Goal: Task Accomplishment & Management: Use online tool/utility

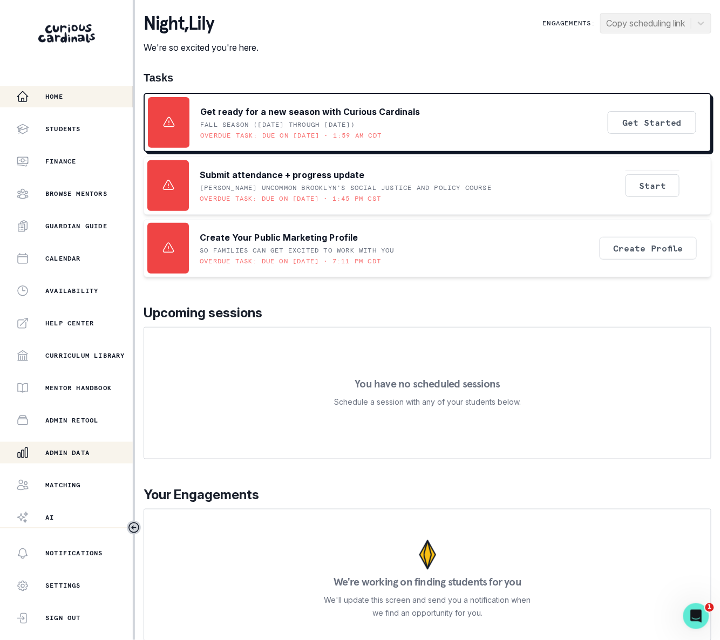
click at [78, 455] on p "Admin Data" at bounding box center [67, 453] width 44 height 9
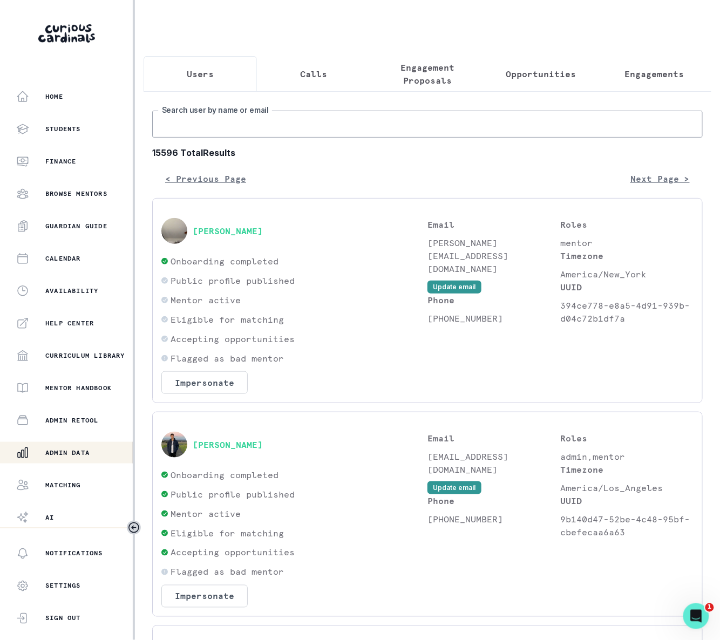
click at [184, 138] on input "Search user by name or email" at bounding box center [427, 124] width 551 height 27
paste input "[PERSON_NAME]"
type input "[PERSON_NAME]"
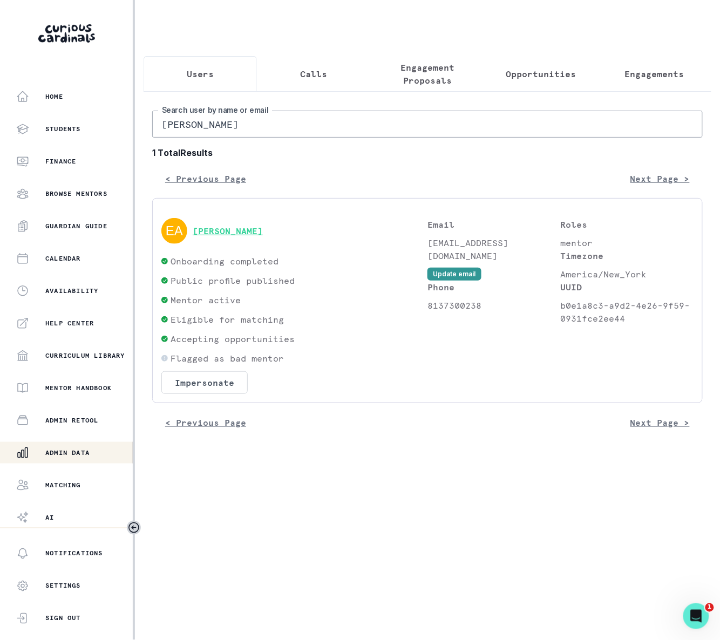
click at [227, 236] on button "[PERSON_NAME]" at bounding box center [228, 231] width 70 height 11
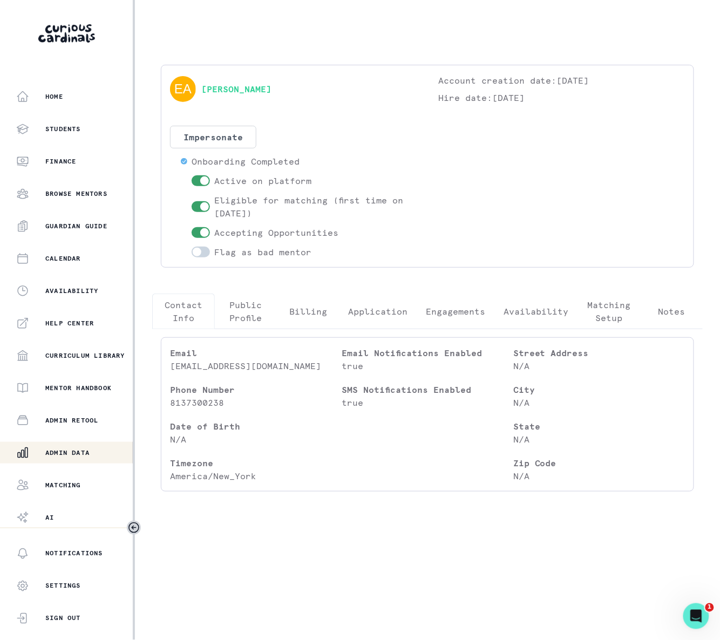
click at [452, 314] on p "Engagements" at bounding box center [455, 311] width 59 height 13
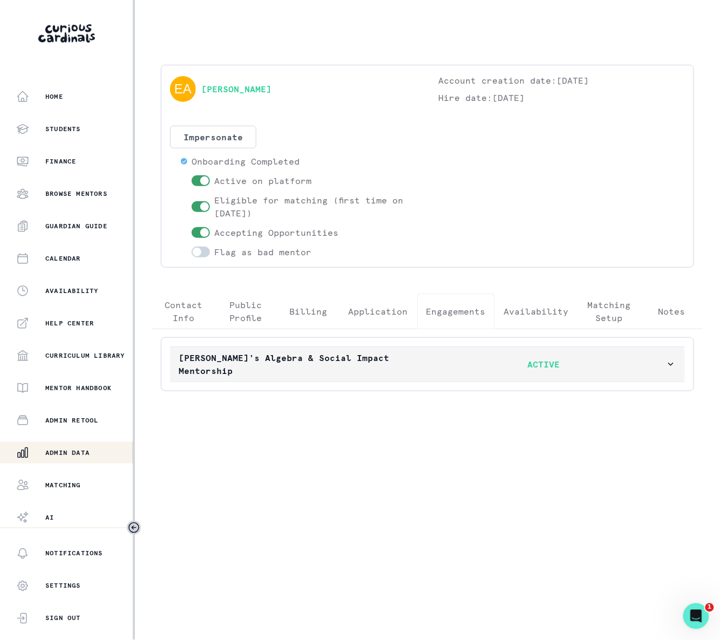
drag, startPoint x: 670, startPoint y: 361, endPoint x: 661, endPoint y: 365, distance: 10.4
click at [670, 360] on icon "button" at bounding box center [671, 364] width 11 height 11
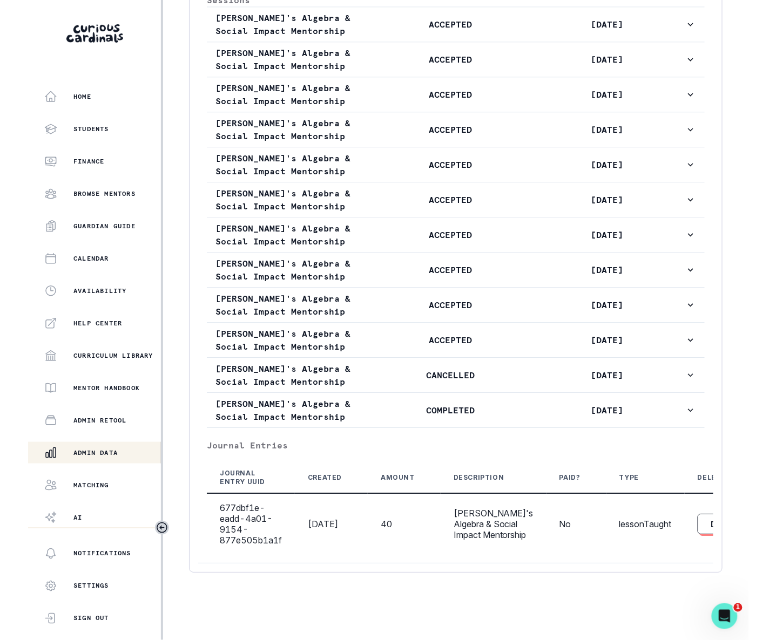
scroll to position [661, 0]
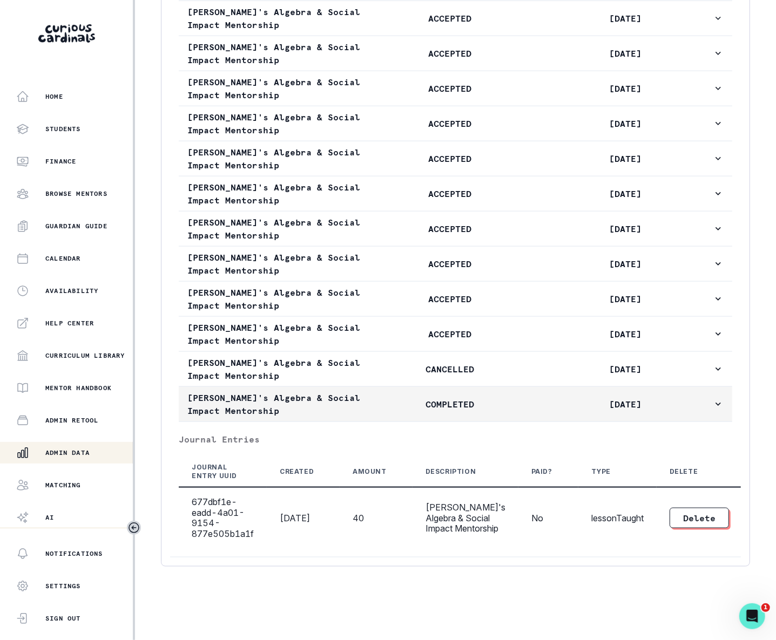
click at [713, 402] on icon "button" at bounding box center [718, 404] width 11 height 11
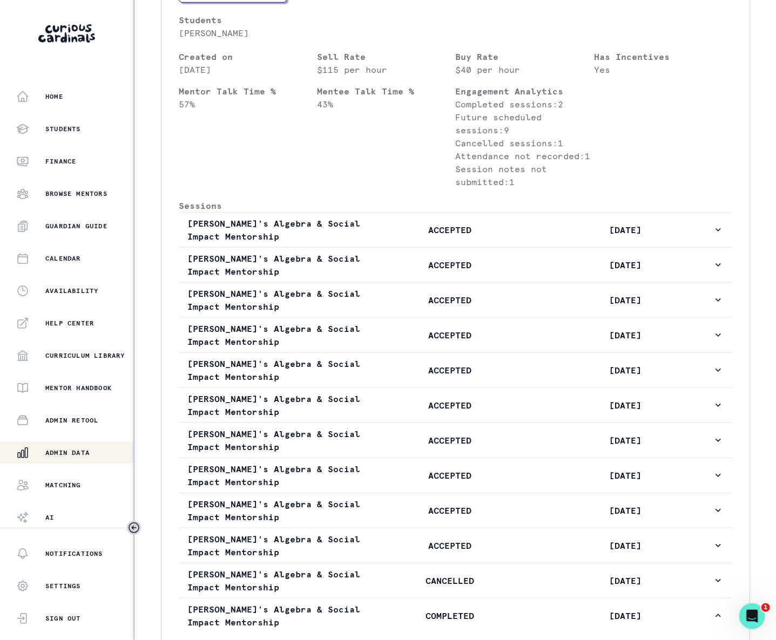
scroll to position [521, 0]
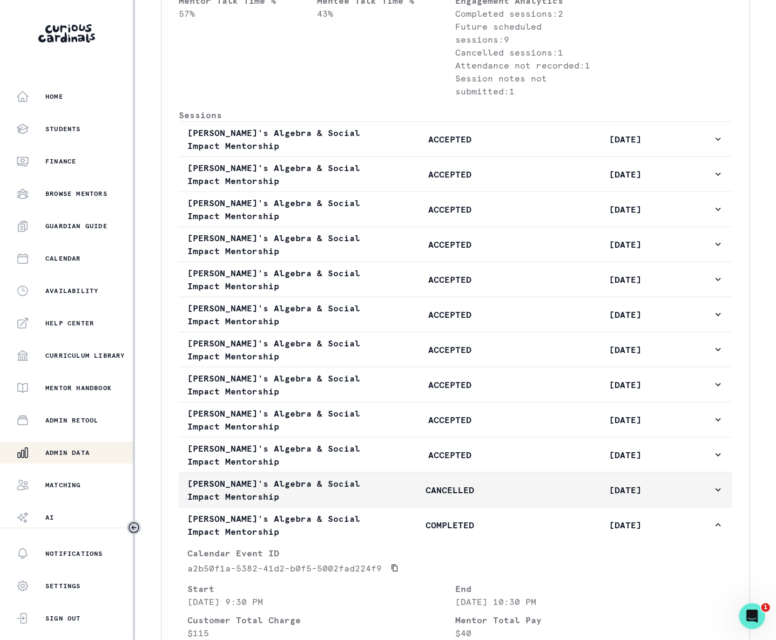
click at [713, 496] on icon "button" at bounding box center [718, 490] width 11 height 11
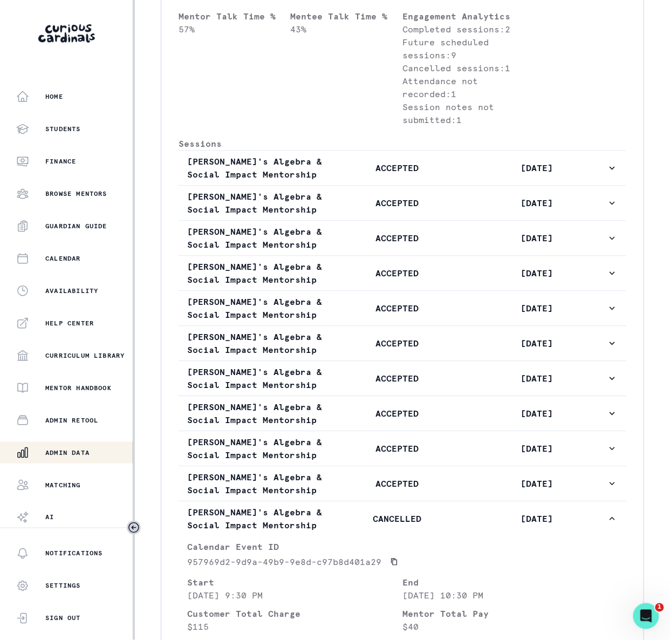
scroll to position [578, 0]
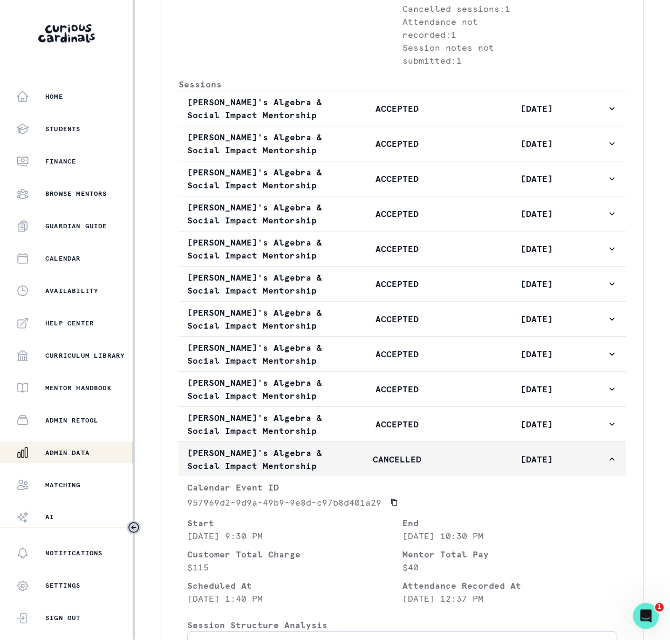
click at [607, 465] on icon "button" at bounding box center [612, 459] width 11 height 11
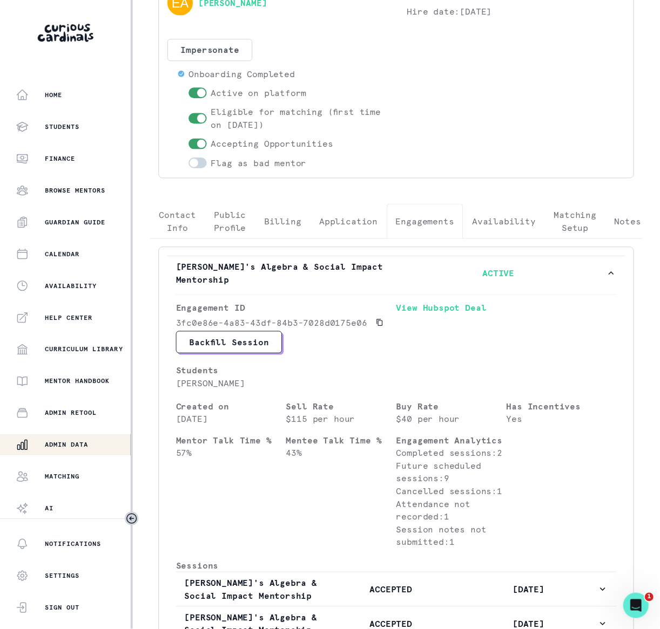
scroll to position [0, 0]
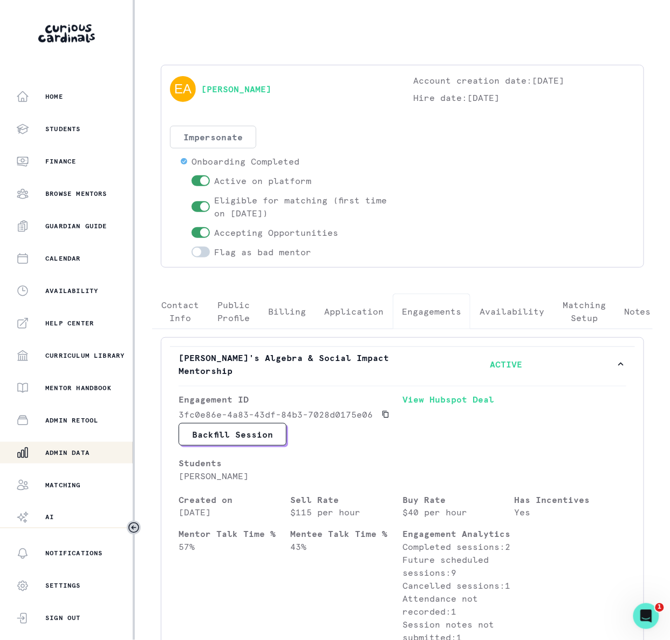
click at [221, 137] on button "Impersonate" at bounding box center [213, 137] width 86 height 23
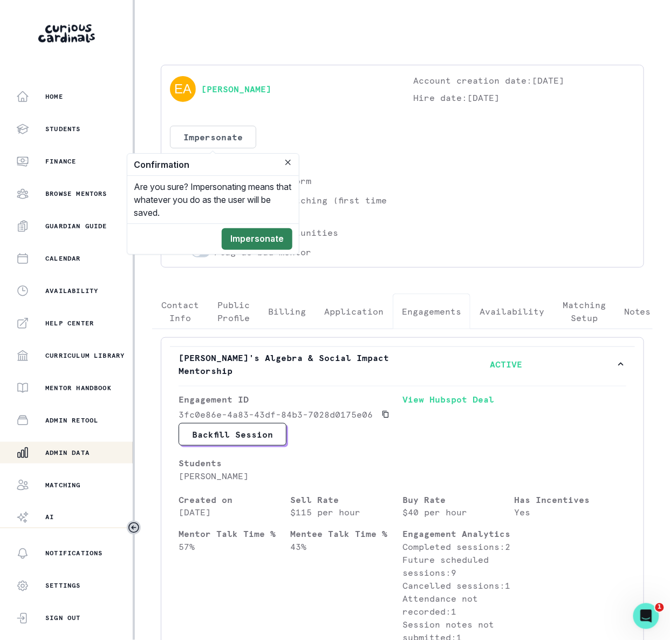
click at [260, 238] on button "Impersonate" at bounding box center [257, 239] width 71 height 22
